Goal: Task Accomplishment & Management: Manage account settings

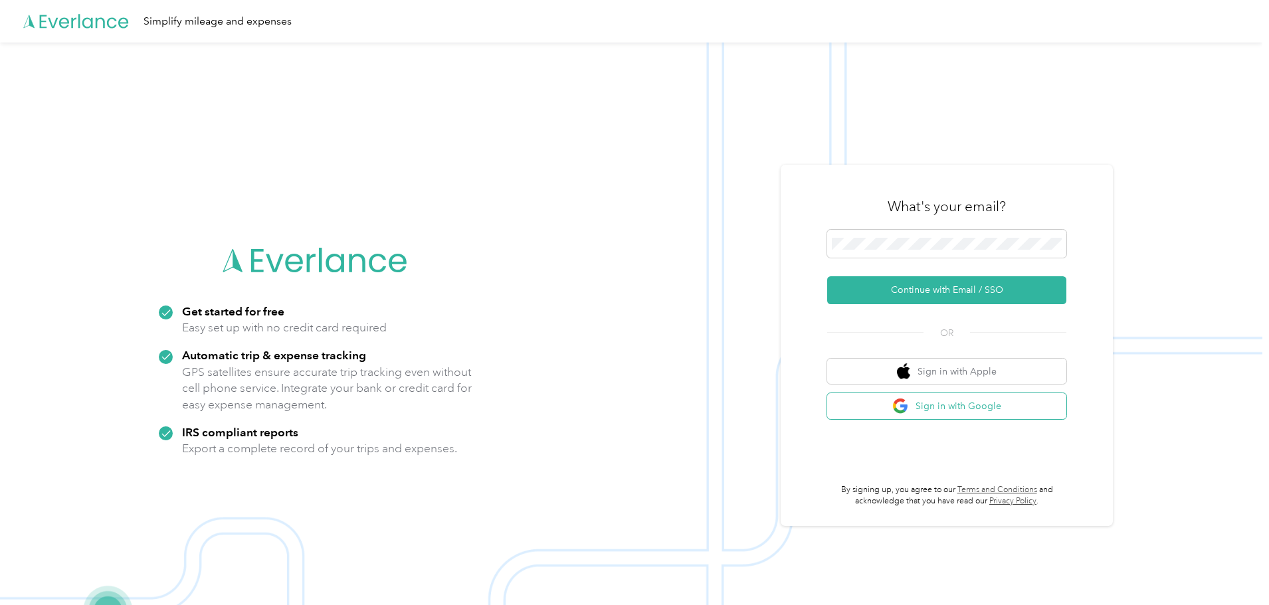
click at [953, 397] on button "Sign in with Google" at bounding box center [946, 406] width 239 height 26
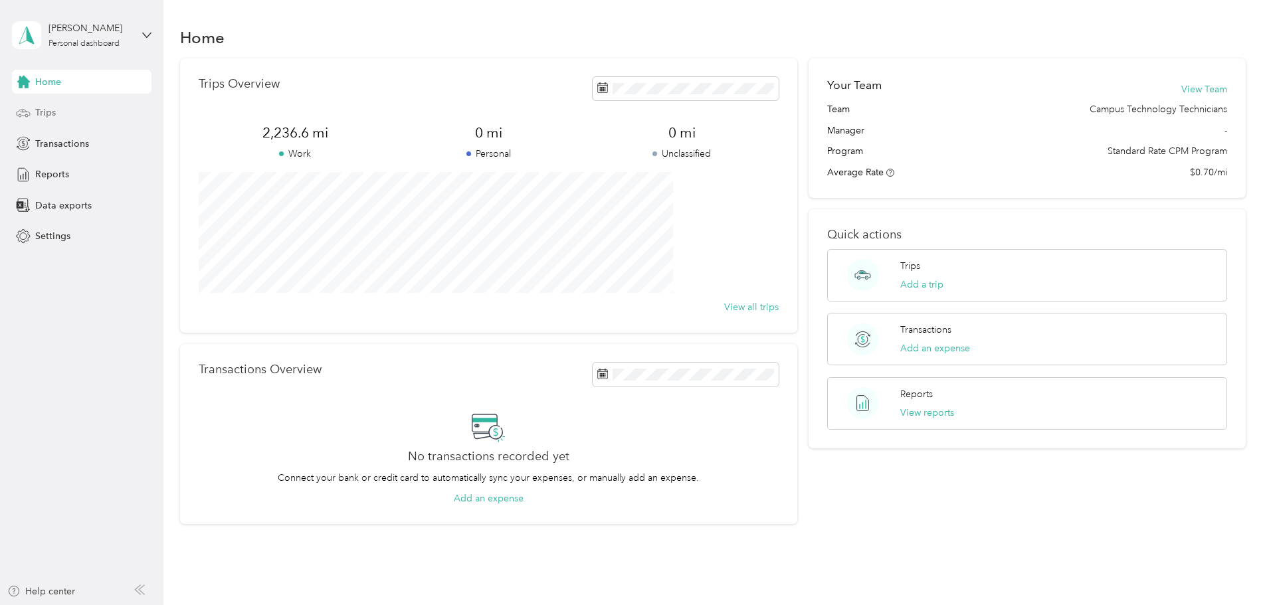
click at [46, 118] on span "Trips" at bounding box center [45, 113] width 21 height 14
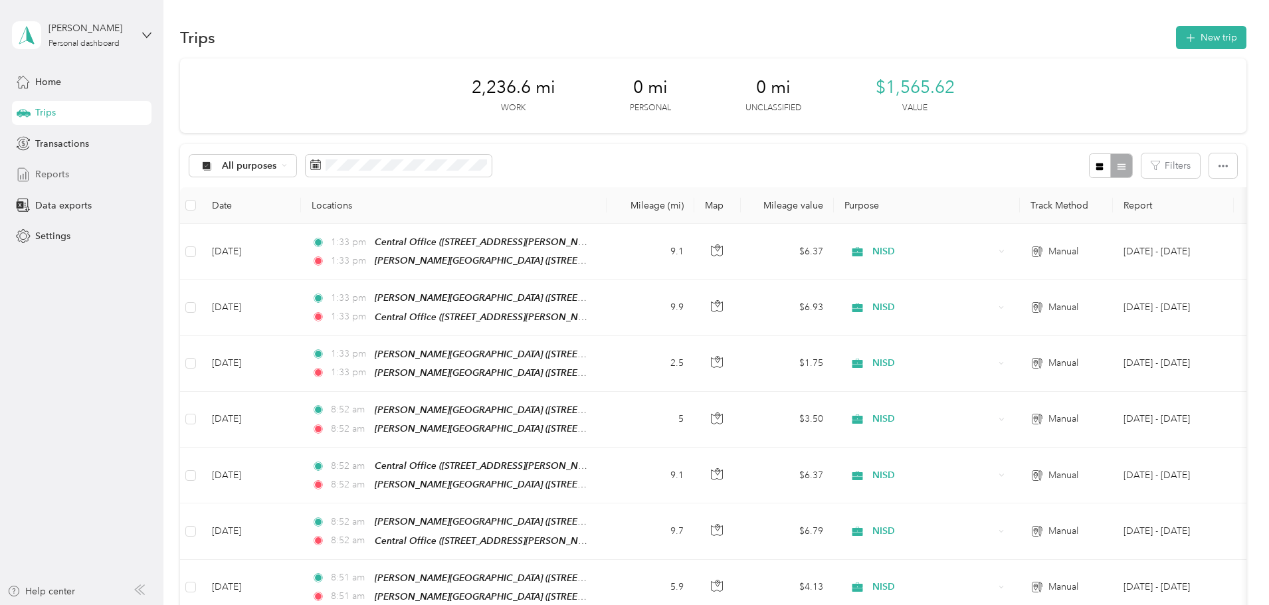
click at [58, 183] on div "Reports" at bounding box center [82, 175] width 140 height 24
